Goal: Transaction & Acquisition: Purchase product/service

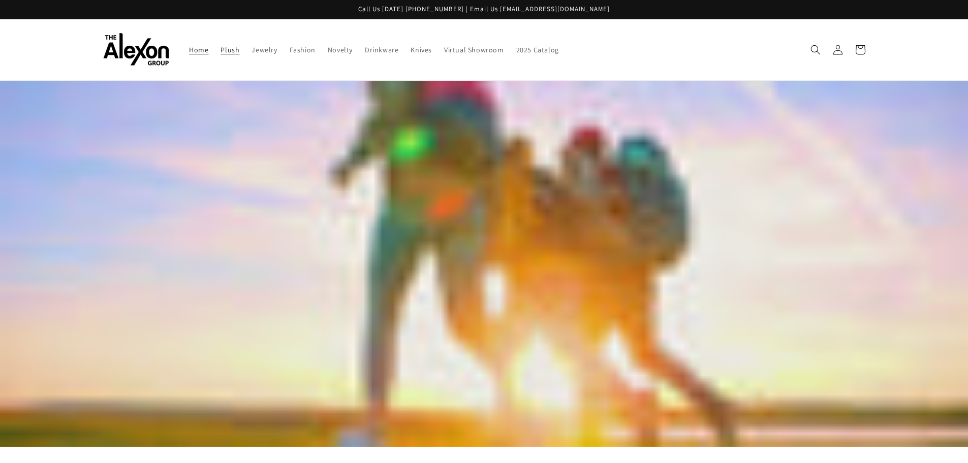
click at [229, 51] on span "Plush" at bounding box center [229, 49] width 19 height 9
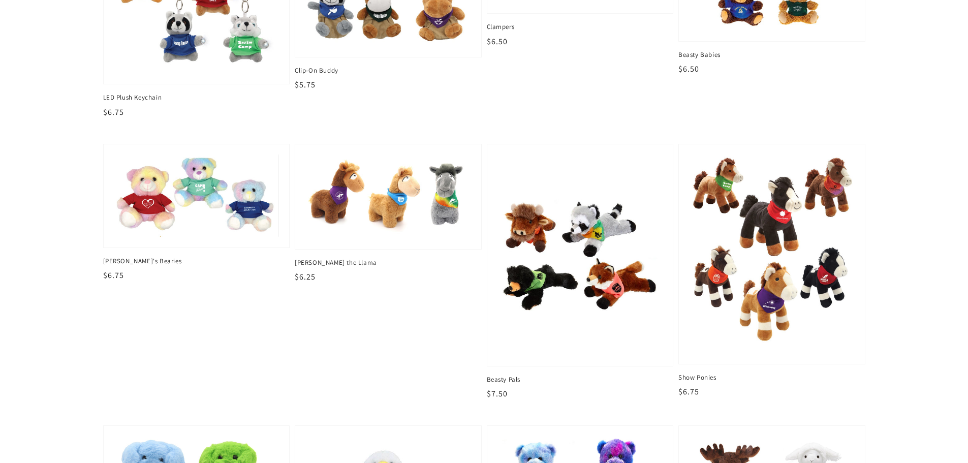
scroll to position [711, 0]
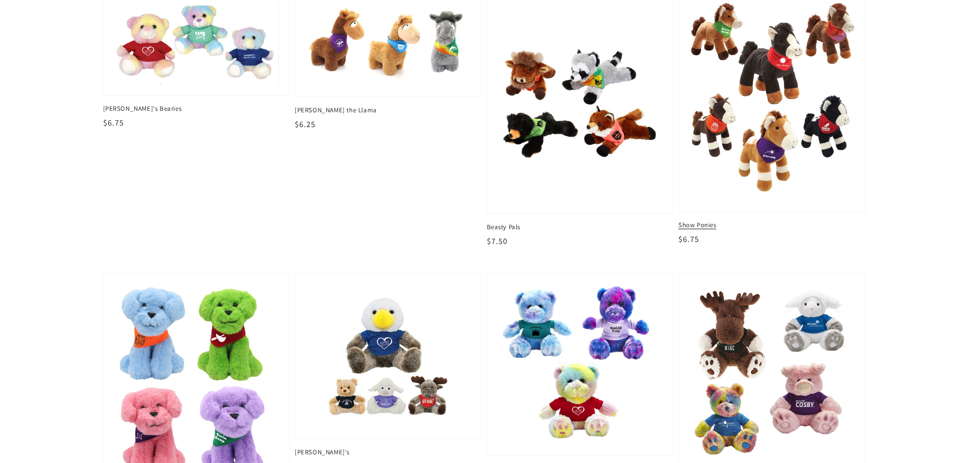
click at [710, 228] on span "Show Ponies" at bounding box center [771, 224] width 187 height 9
